Goal: Information Seeking & Learning: Learn about a topic

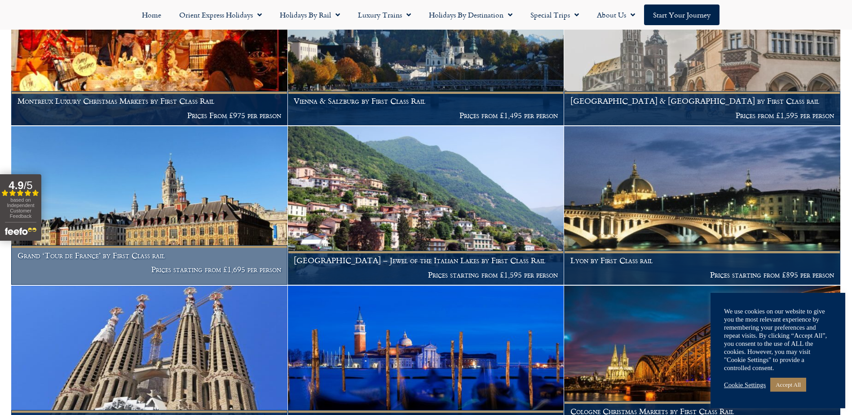
scroll to position [539, 0]
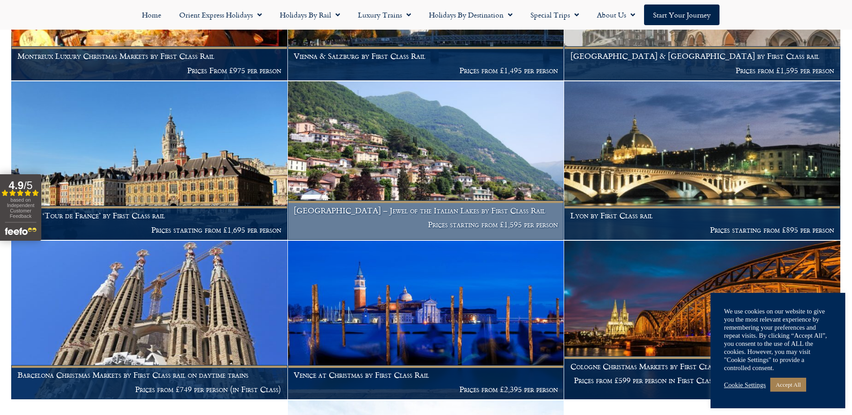
click at [437, 154] on img at bounding box center [426, 160] width 276 height 158
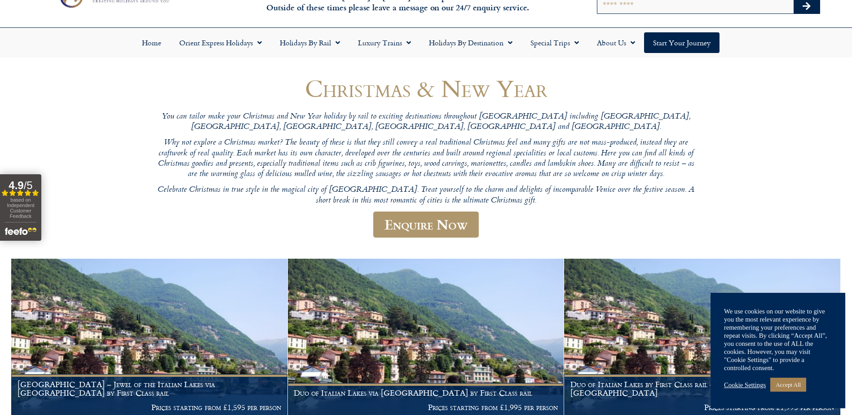
scroll to position [0, 0]
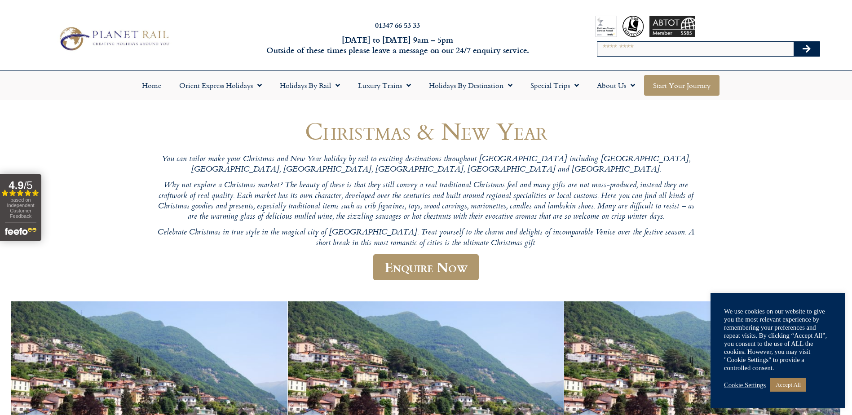
click at [696, 88] on link "Start your Journey" at bounding box center [681, 85] width 75 height 21
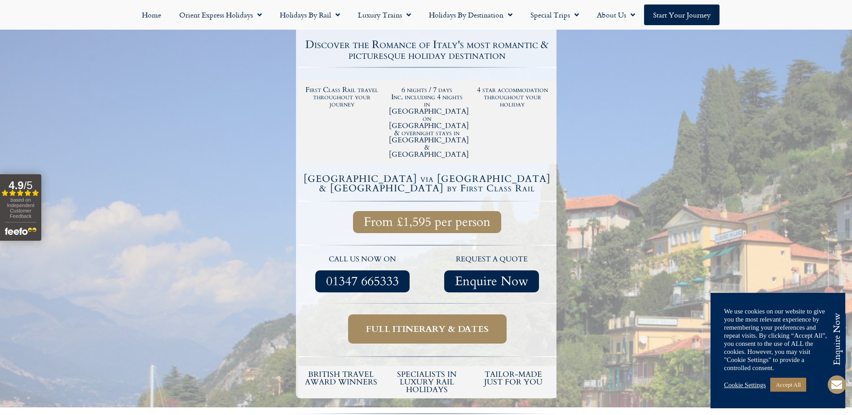
scroll to position [224, 0]
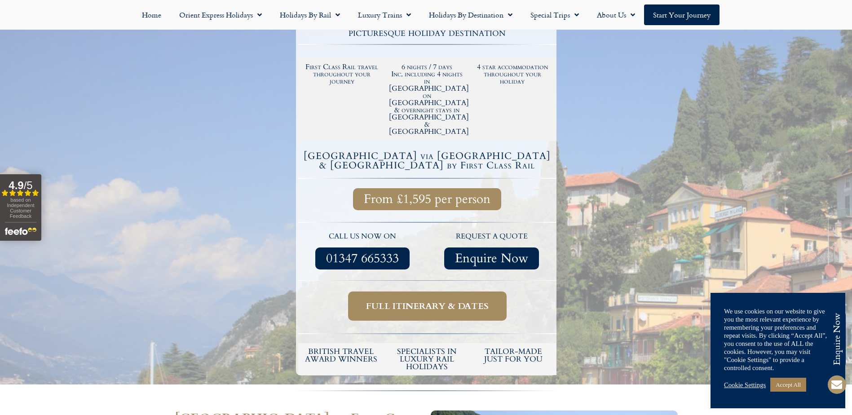
click at [460, 300] on span "Full itinerary & dates" at bounding box center [427, 305] width 123 height 11
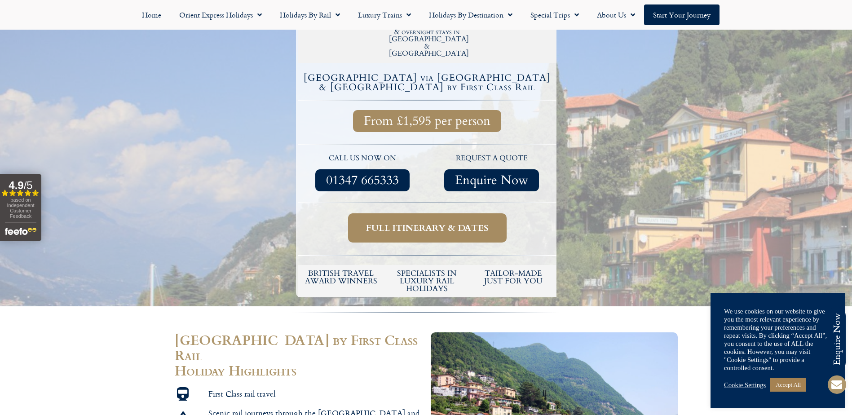
scroll to position [269, 0]
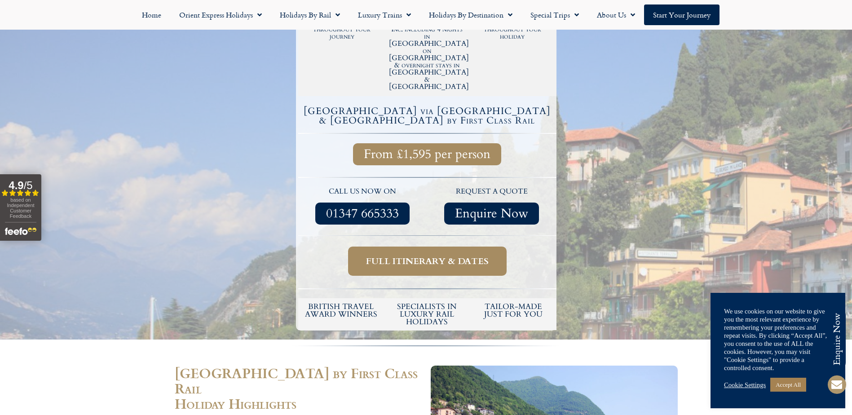
click at [410, 255] on span "Full itinerary & dates" at bounding box center [427, 260] width 123 height 11
click at [691, 8] on link "Start your Journey" at bounding box center [681, 14] width 75 height 21
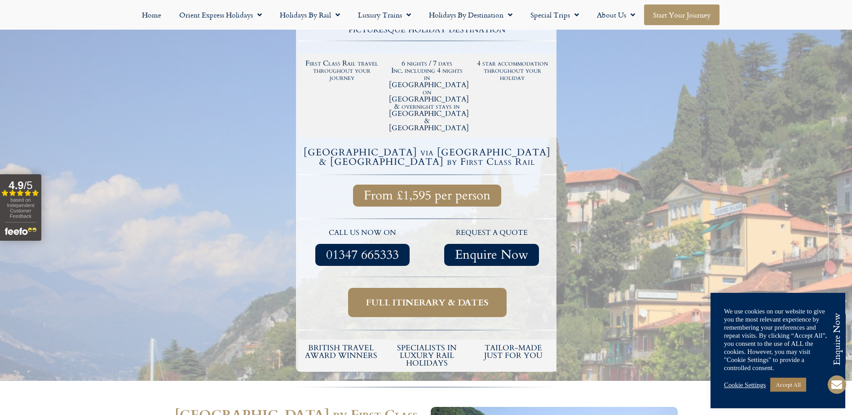
scroll to position [224, 0]
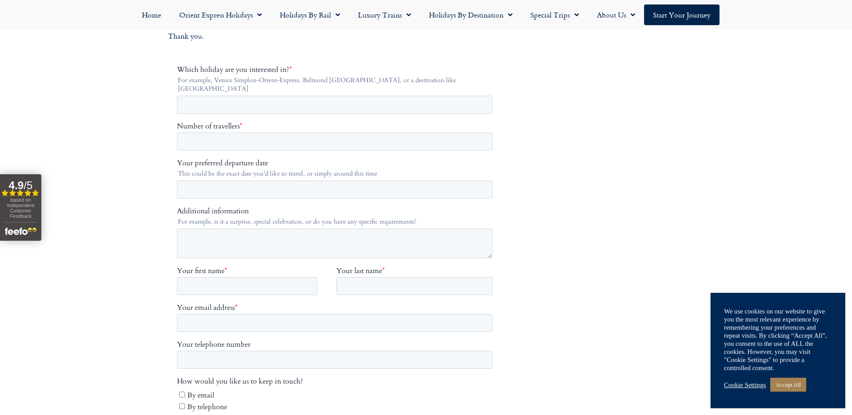
scroll to position [180, 0]
